Goal: Task Accomplishment & Management: Use online tool/utility

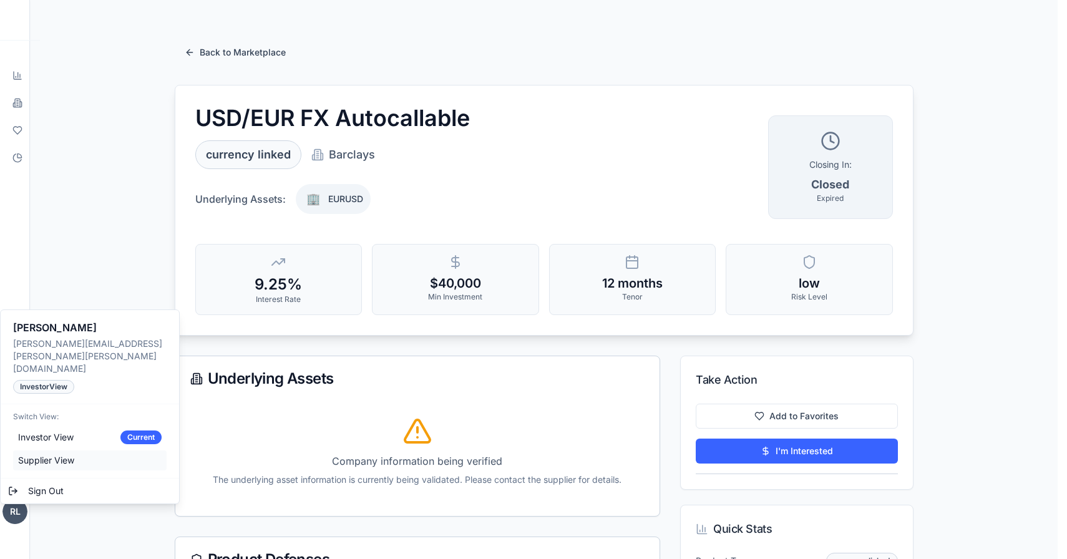
click at [52, 454] on span "Supplier View" at bounding box center [46, 460] width 56 height 12
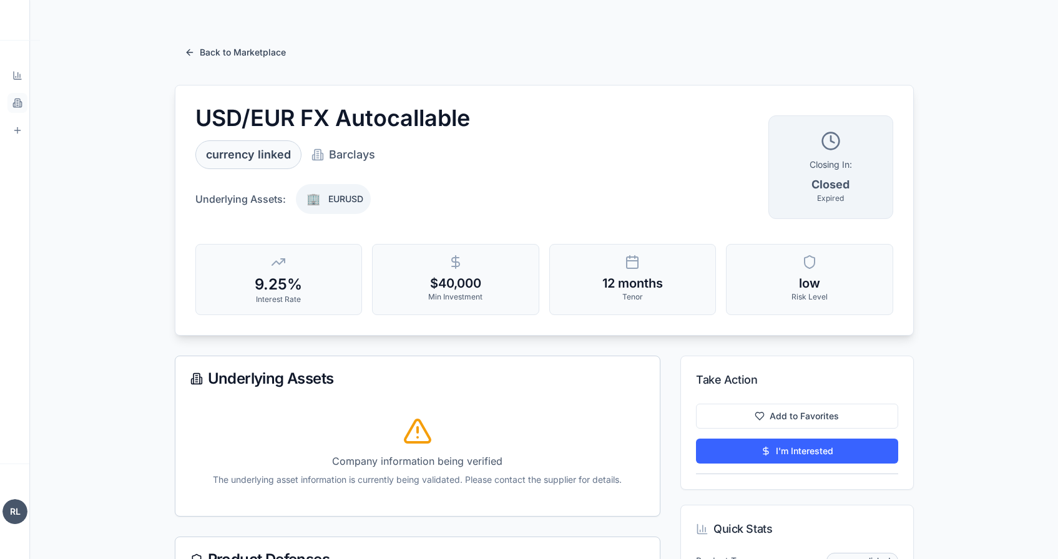
click at [17, 105] on icon at bounding box center [18, 105] width 2 height 0
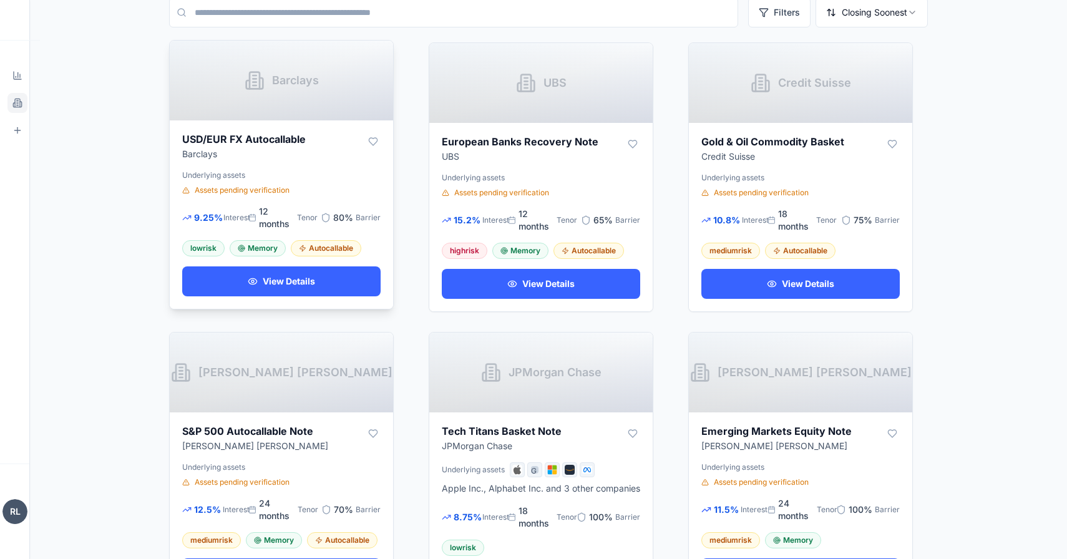
scroll to position [104, 0]
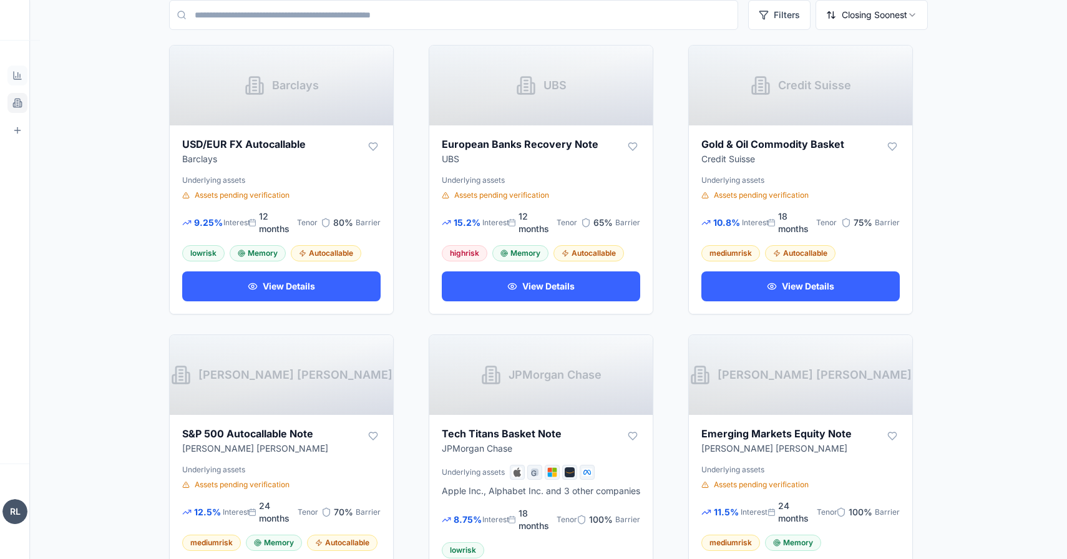
click at [15, 78] on icon at bounding box center [17, 76] width 10 height 10
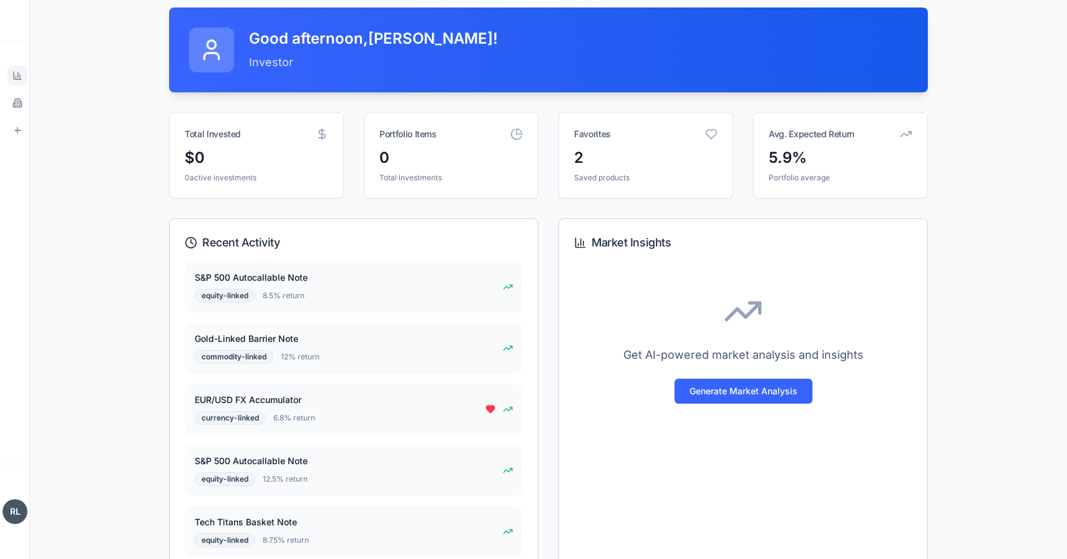
scroll to position [150, 0]
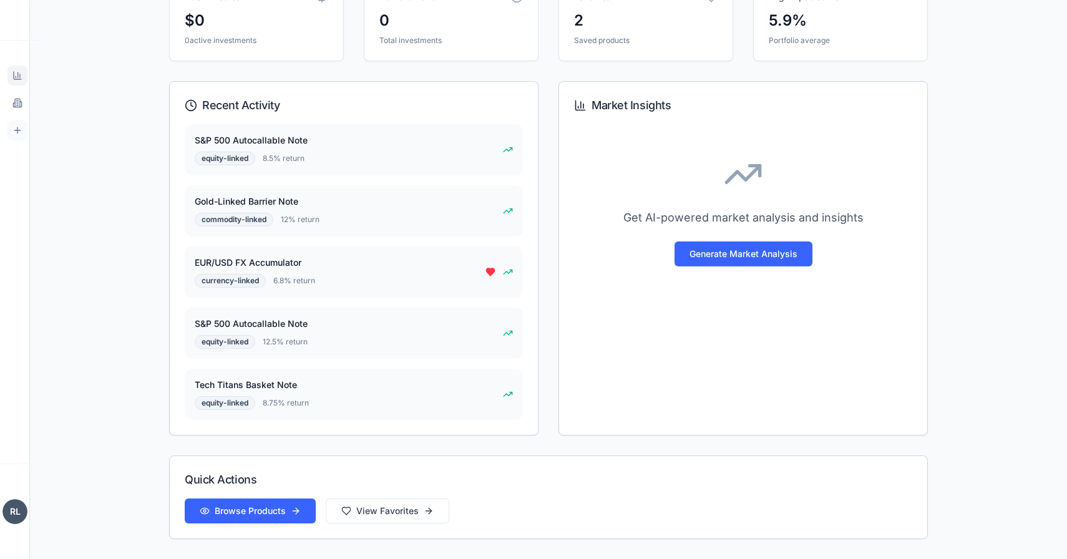
click at [19, 124] on link "Supplier Portal Manage products" at bounding box center [17, 130] width 20 height 20
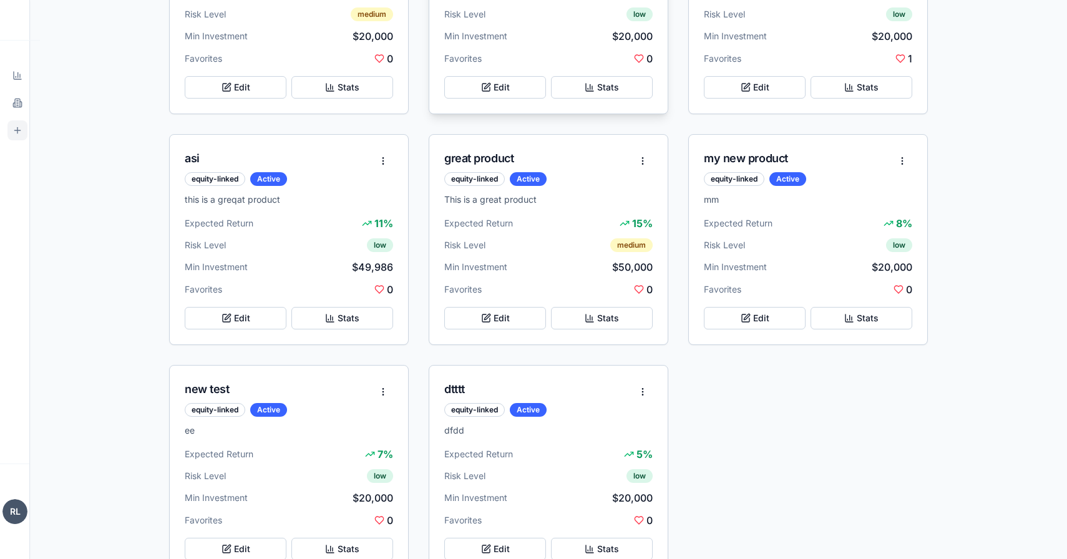
scroll to position [555, 0]
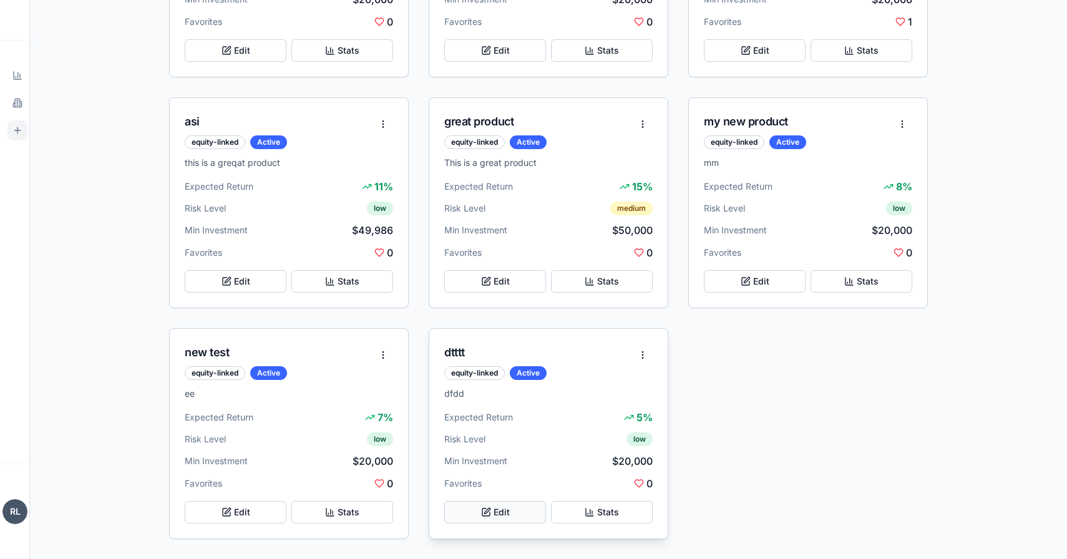
click at [538, 515] on button "Edit" at bounding box center [495, 512] width 102 height 22
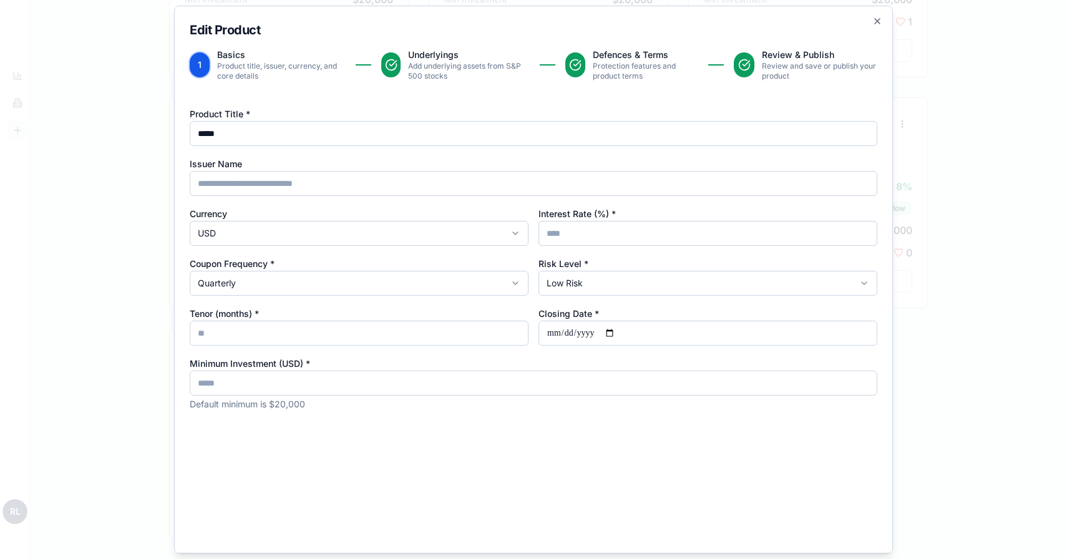
click at [379, 63] on div "1 Basics Product title, issuer, currency, and core details" at bounding box center [286, 65] width 192 height 32
click at [383, 63] on button at bounding box center [391, 65] width 21 height 26
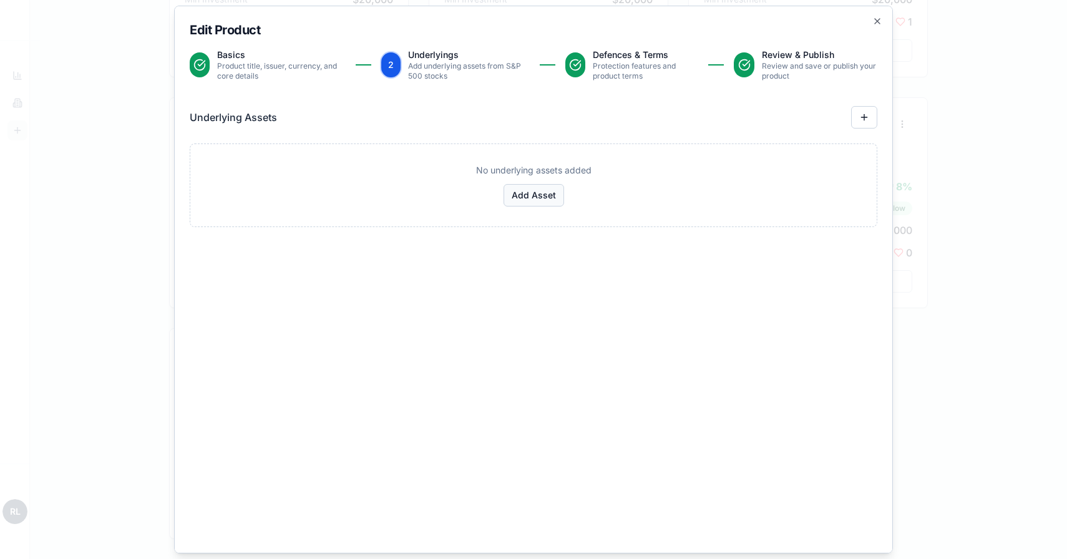
click at [529, 191] on button "Add Asset" at bounding box center [534, 195] width 61 height 22
click at [518, 195] on input at bounding box center [533, 189] width 667 height 25
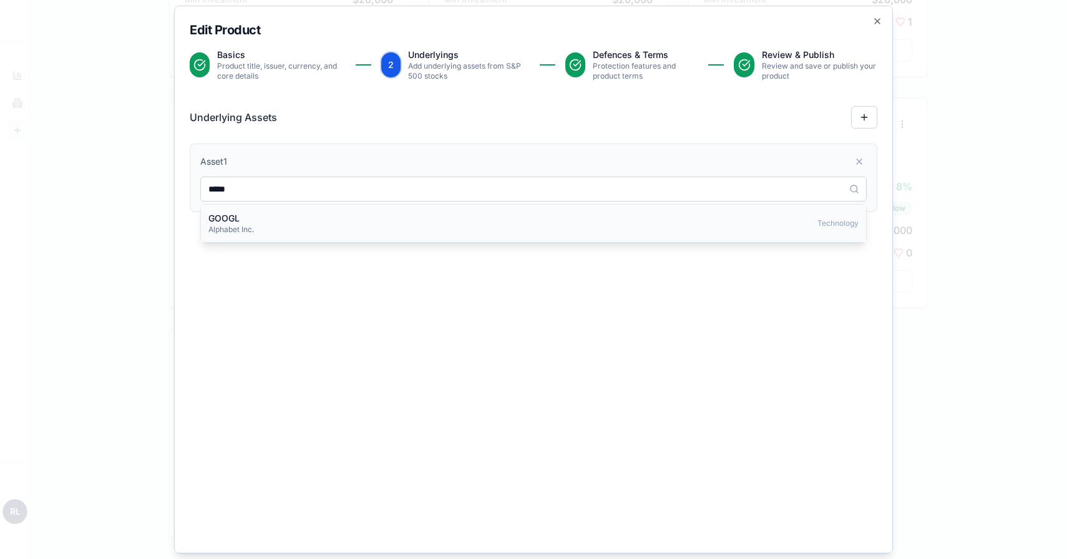
type input "*****"
click at [473, 220] on div "GOOGL Alphabet Inc. Technology" at bounding box center [533, 223] width 650 height 22
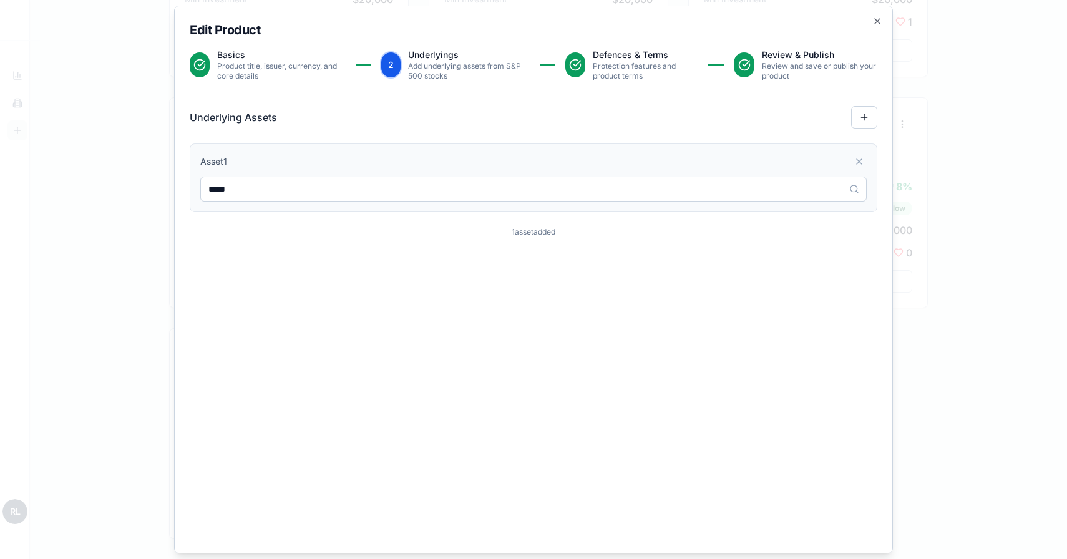
click at [812, 61] on p "Review and save or publish your product" at bounding box center [819, 71] width 115 height 20
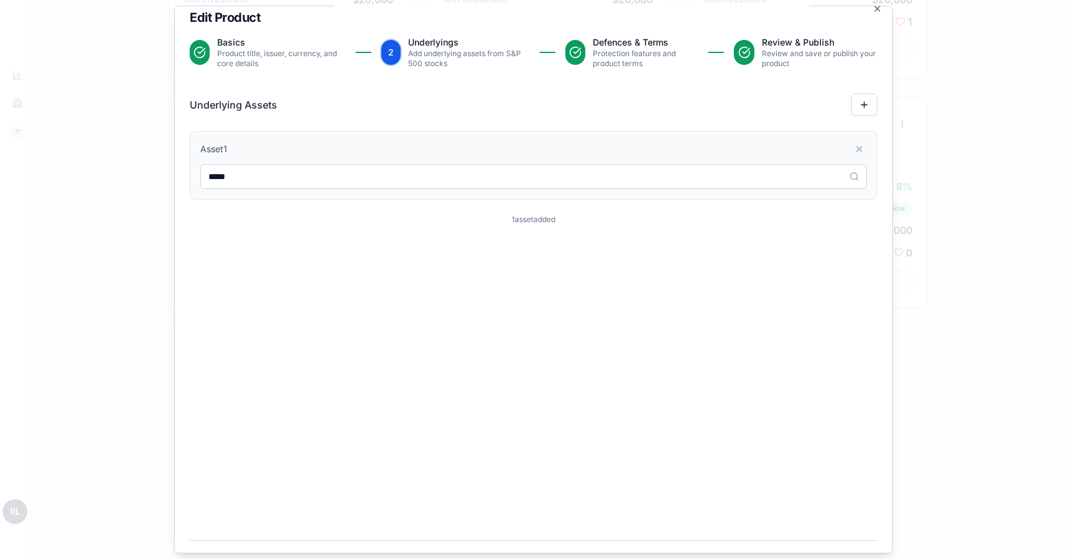
scroll to position [56, 0]
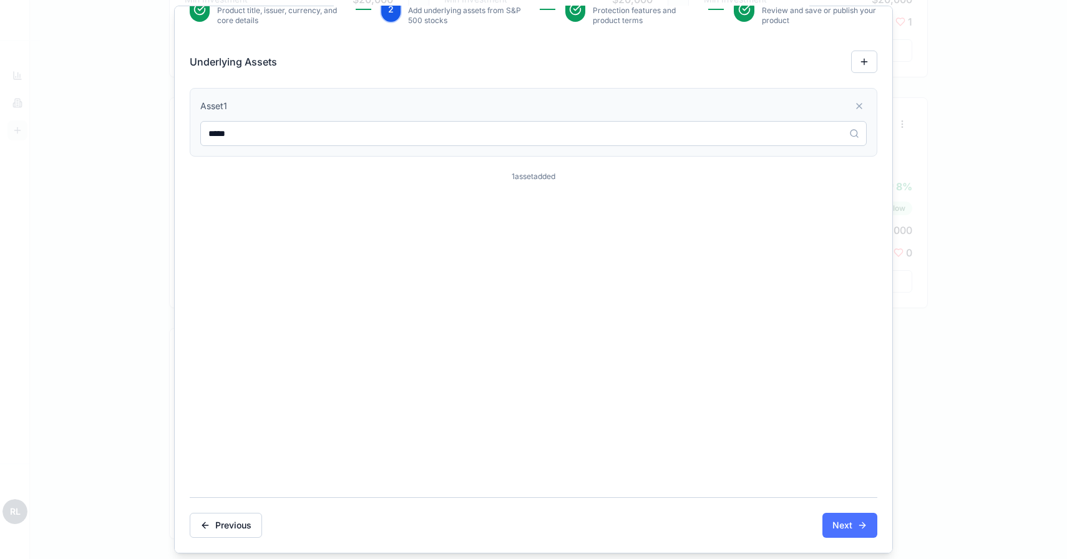
click at [849, 521] on button "Next" at bounding box center [850, 525] width 55 height 25
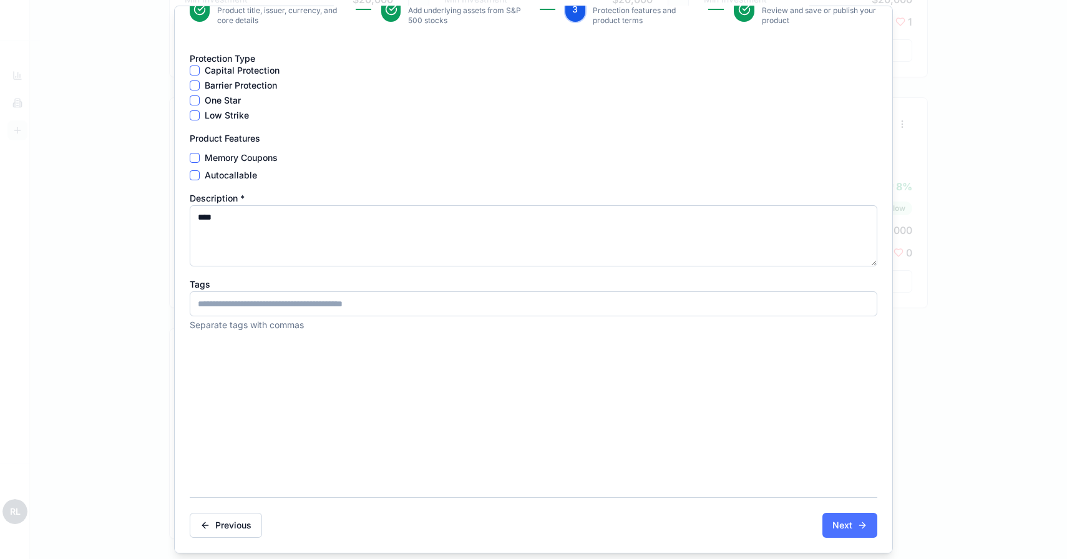
click at [849, 521] on button "Next" at bounding box center [850, 525] width 55 height 25
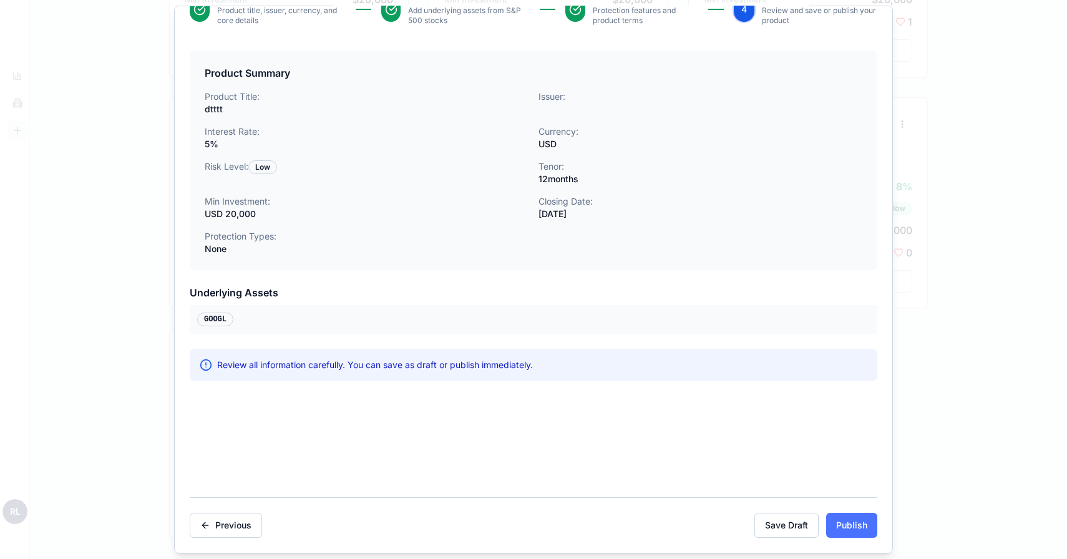
click at [849, 519] on button "Publish" at bounding box center [851, 525] width 51 height 25
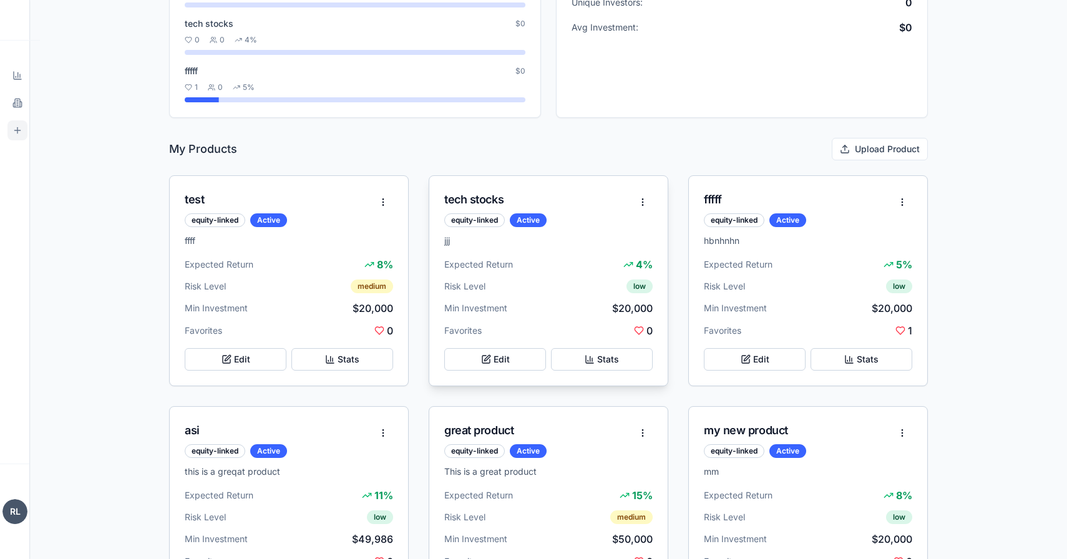
scroll to position [0, 0]
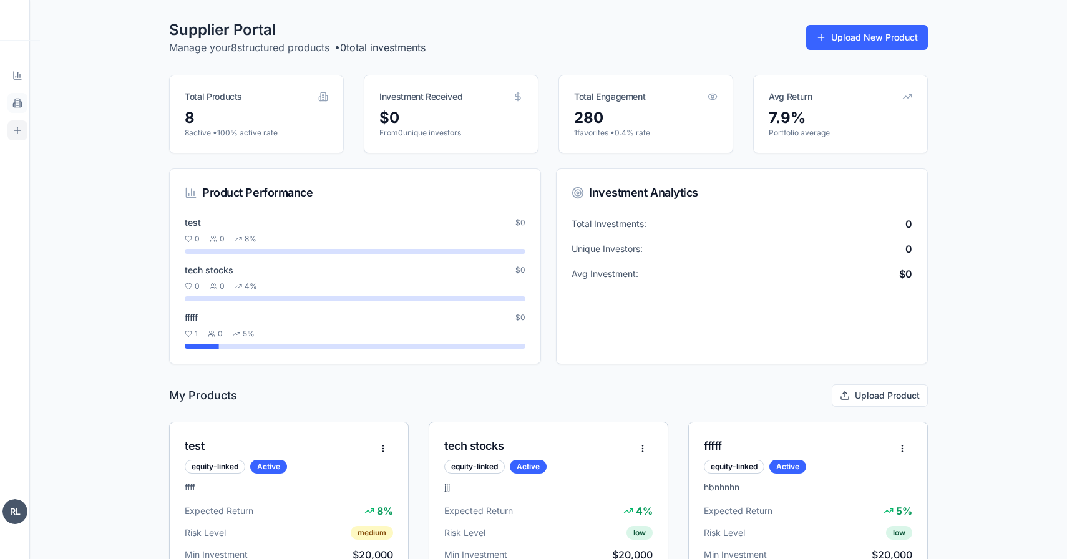
click at [18, 107] on icon at bounding box center [17, 103] width 5 height 8
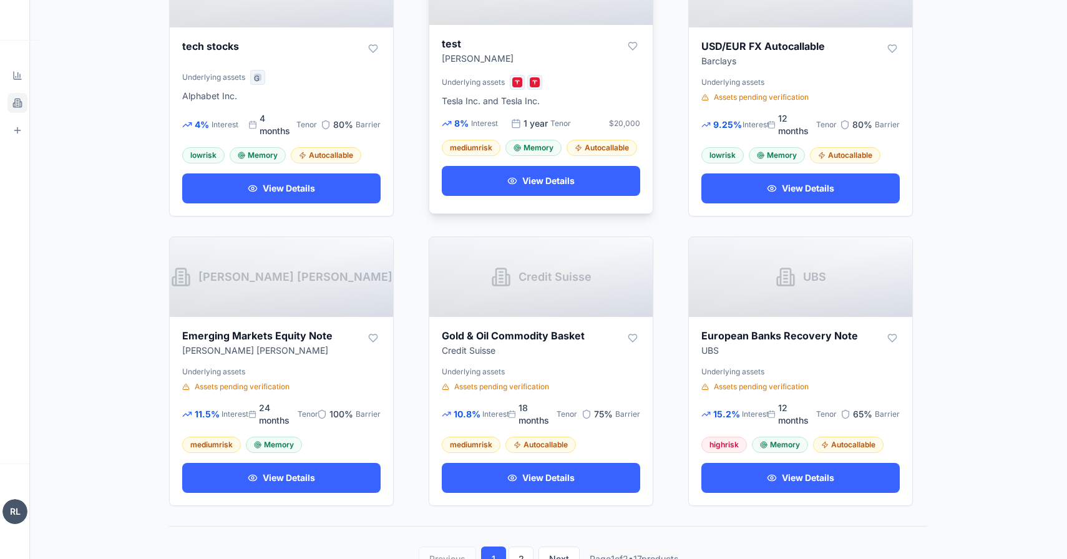
scroll to position [798, 0]
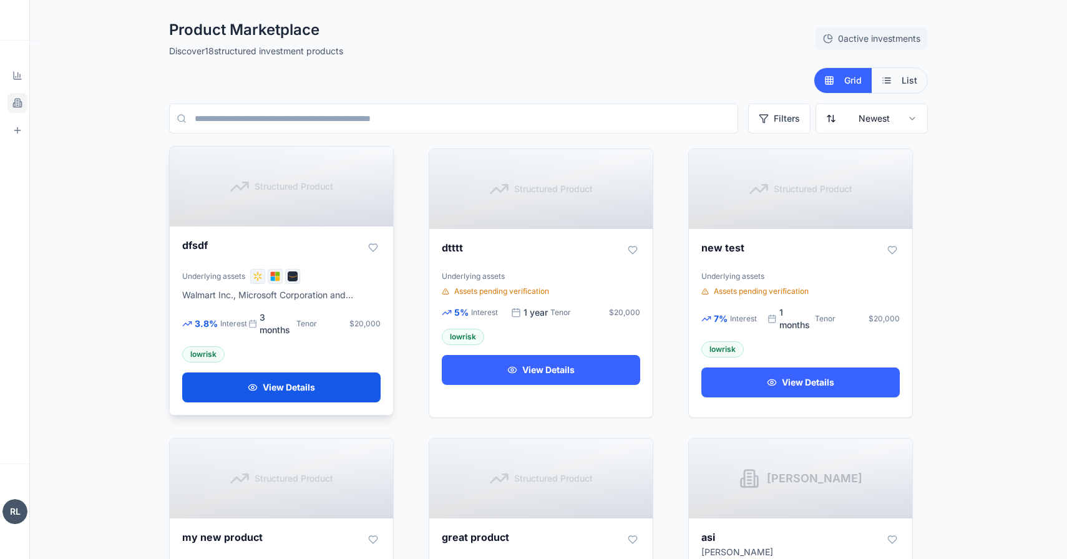
click at [308, 389] on button "View Details" at bounding box center [281, 388] width 198 height 30
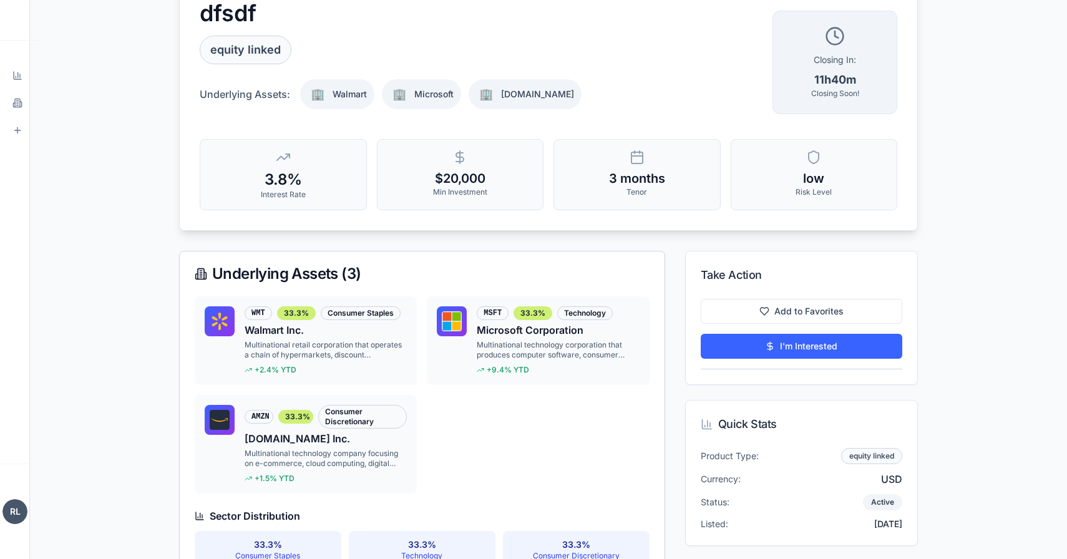
scroll to position [107, 0]
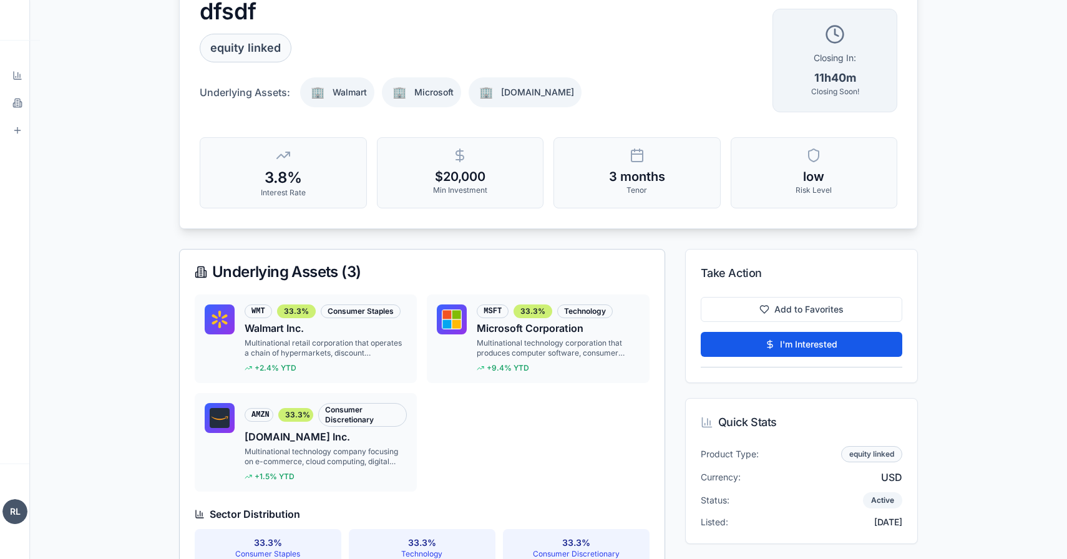
click at [812, 348] on button "I'm Interested" at bounding box center [802, 344] width 202 height 25
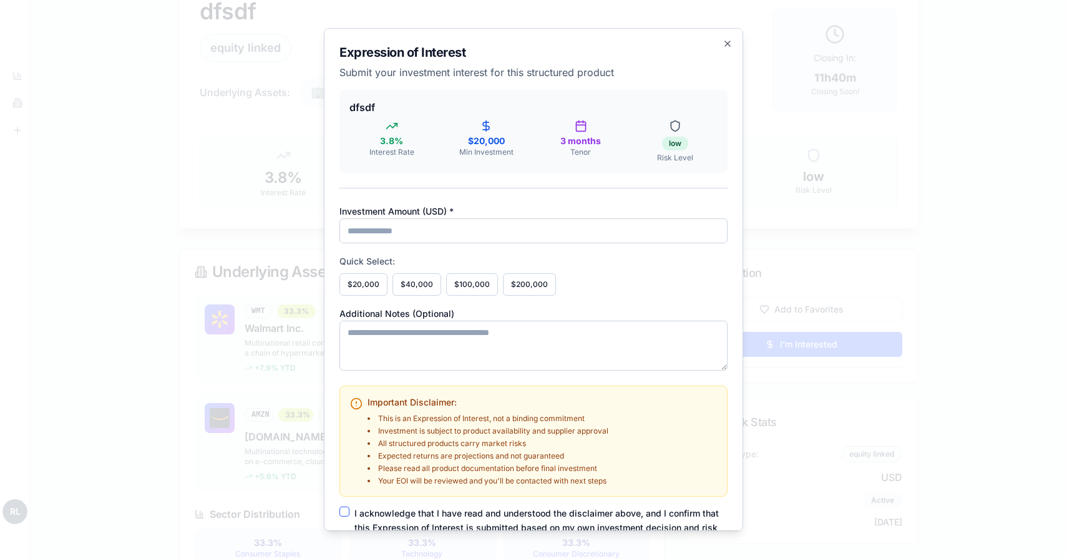
click at [722, 47] on h2 "Expression of Interest" at bounding box center [534, 52] width 388 height 17
click at [729, 47] on icon "button" at bounding box center [728, 44] width 10 height 10
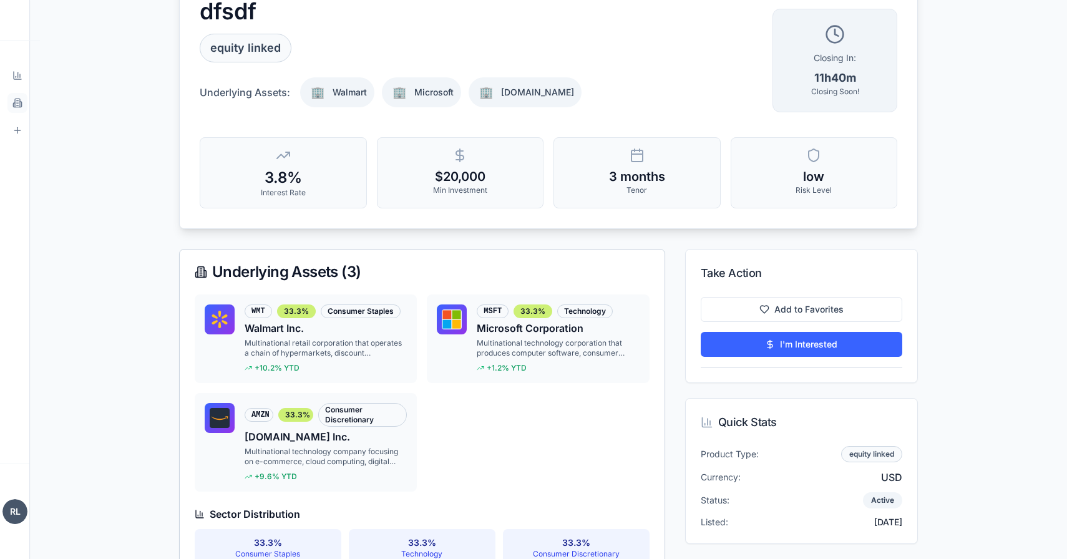
click at [11, 110] on link "Products Browse marketplace" at bounding box center [17, 103] width 20 height 20
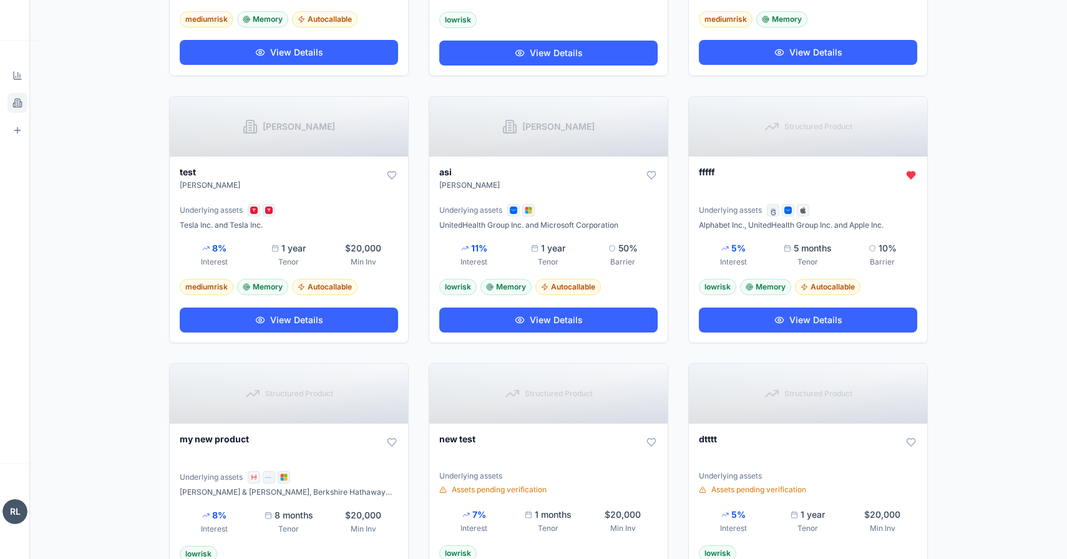
scroll to position [723, 0]
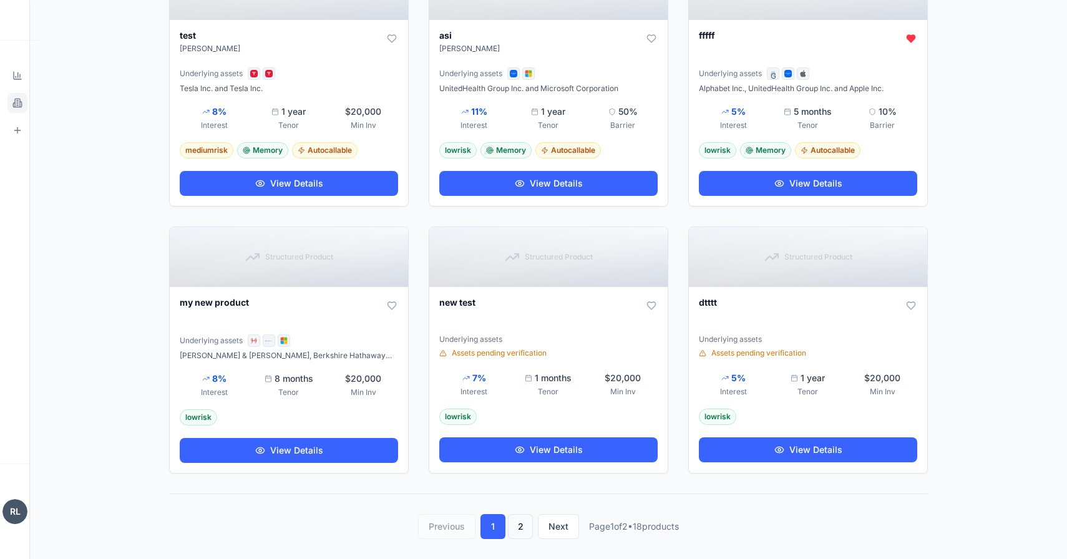
click at [521, 529] on button "2" at bounding box center [520, 526] width 25 height 25
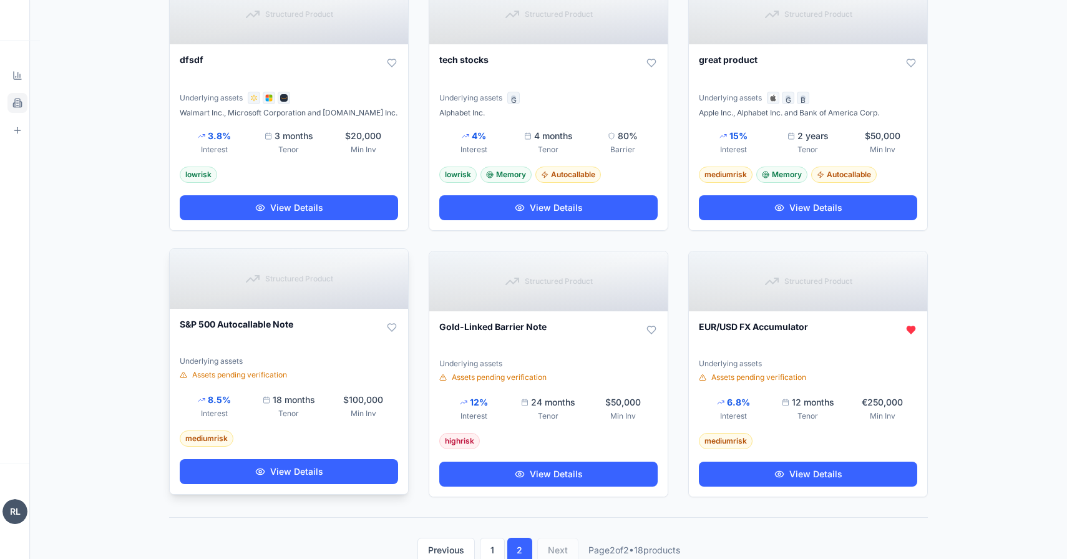
scroll to position [124, 0]
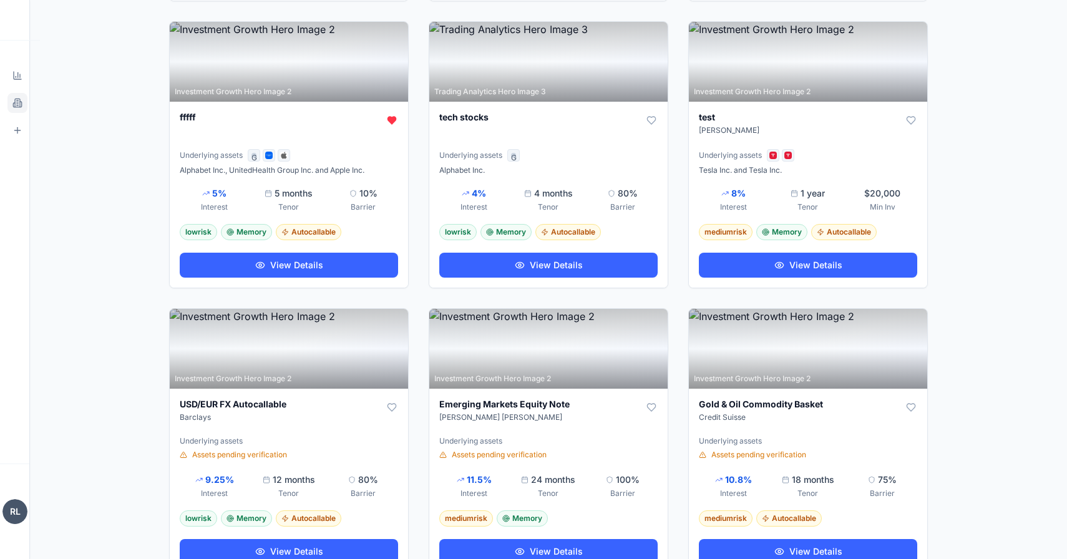
scroll to position [697, 0]
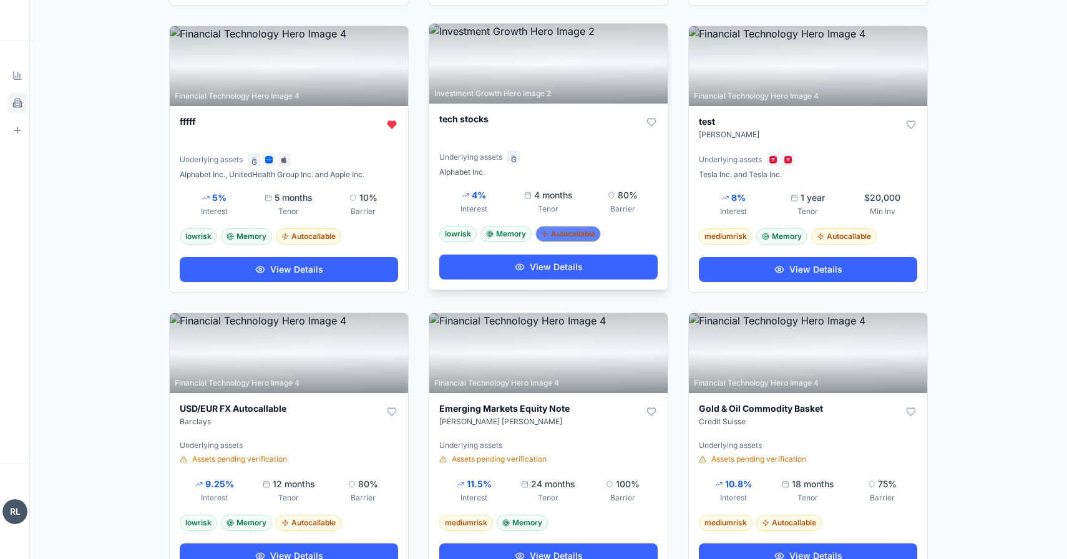
click at [585, 234] on div "Autocallable" at bounding box center [568, 234] width 66 height 16
click at [517, 236] on div "Memory" at bounding box center [506, 234] width 51 height 16
click at [649, 235] on div "low risk Memory Autocallable" at bounding box center [548, 234] width 218 height 16
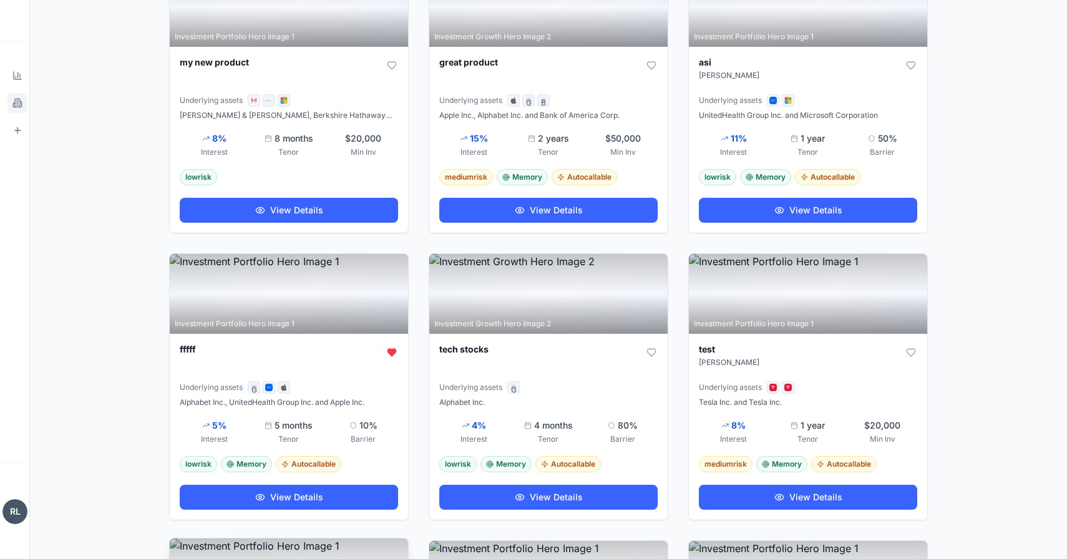
scroll to position [441, 0]
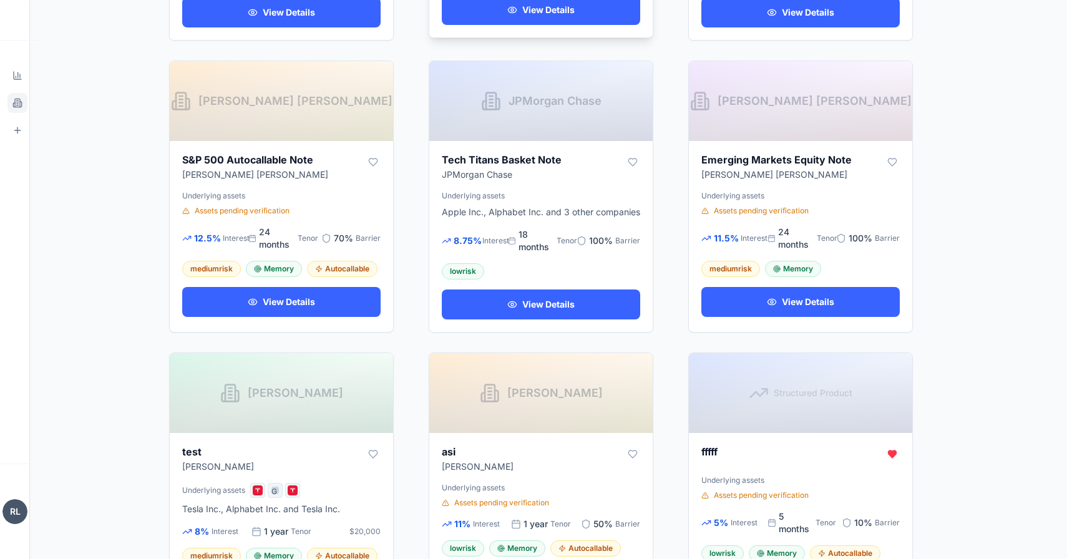
scroll to position [803, 0]
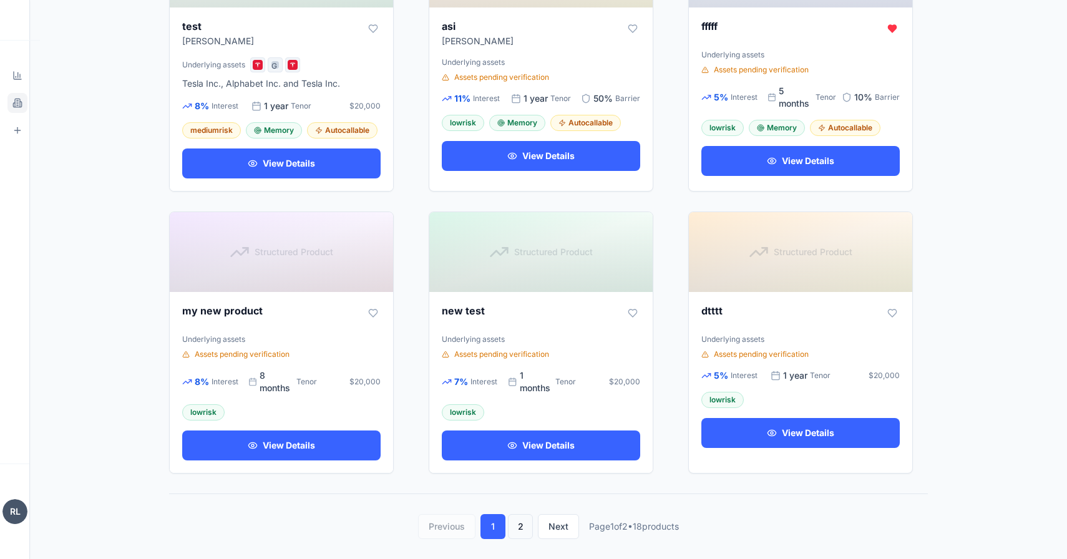
click at [517, 516] on button "2" at bounding box center [520, 526] width 25 height 25
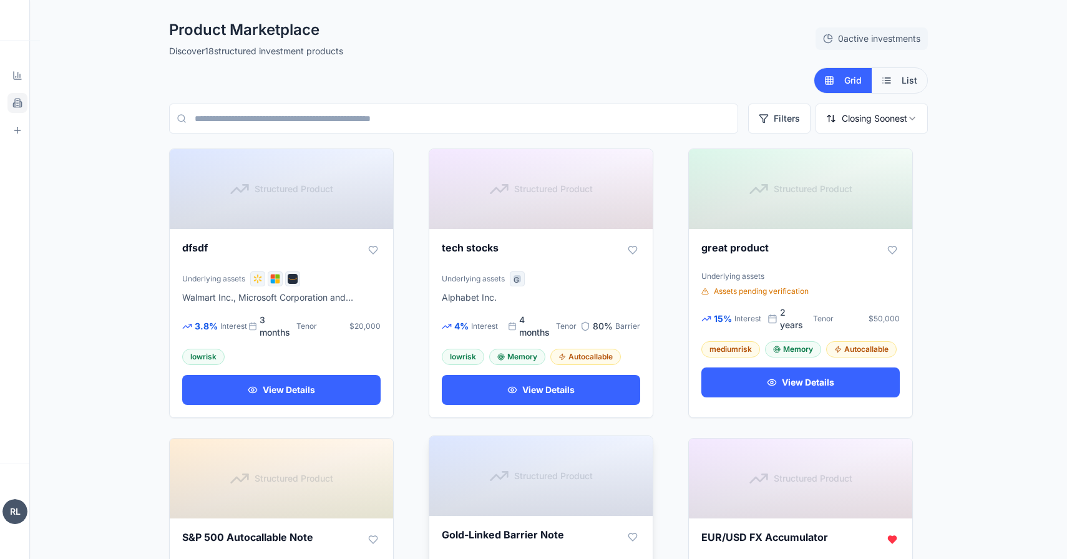
scroll to position [227, 0]
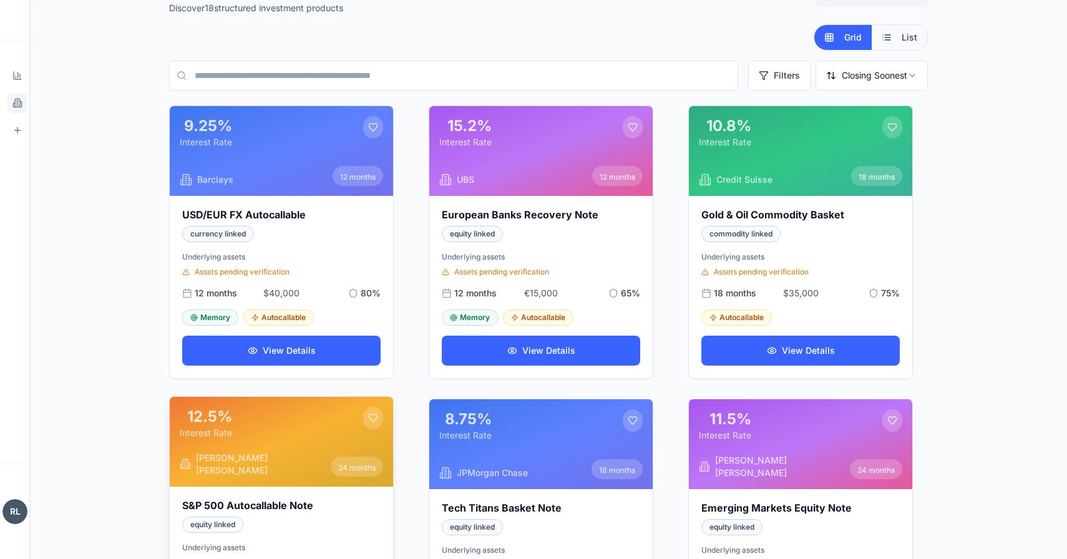
scroll to position [33, 0]
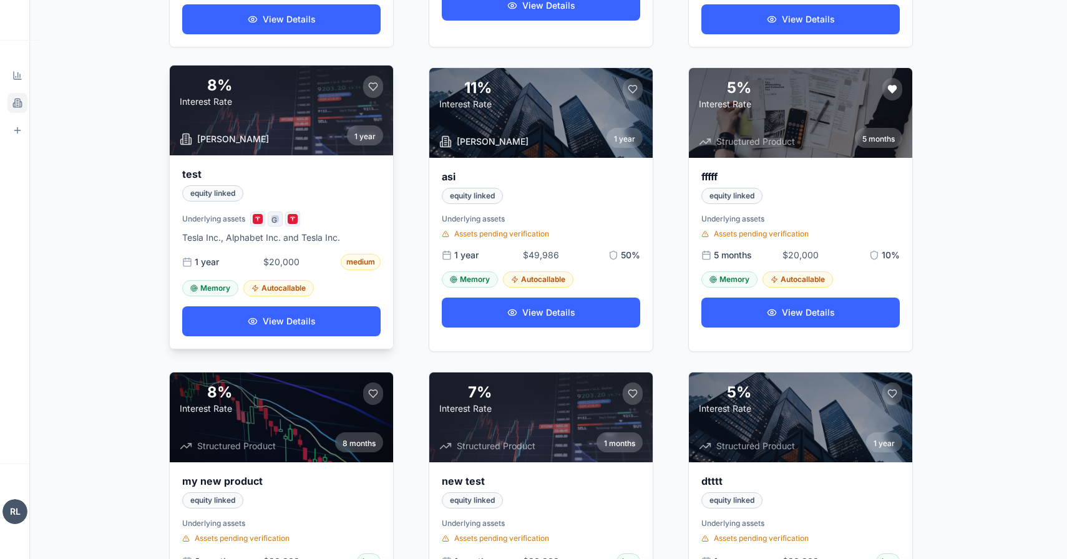
scroll to position [667, 0]
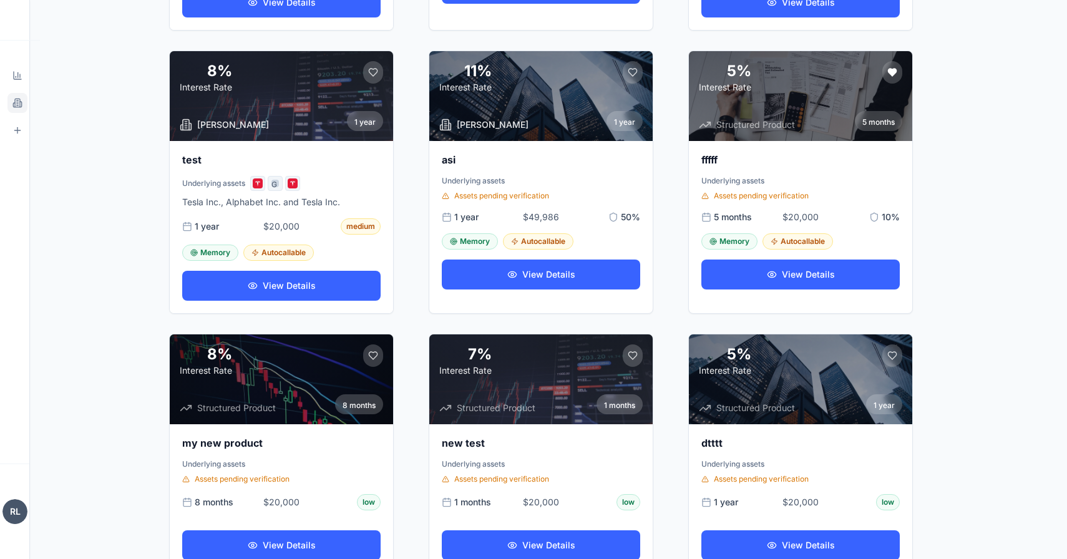
scroll to position [550, 0]
